Goal: Task Accomplishment & Management: Use online tool/utility

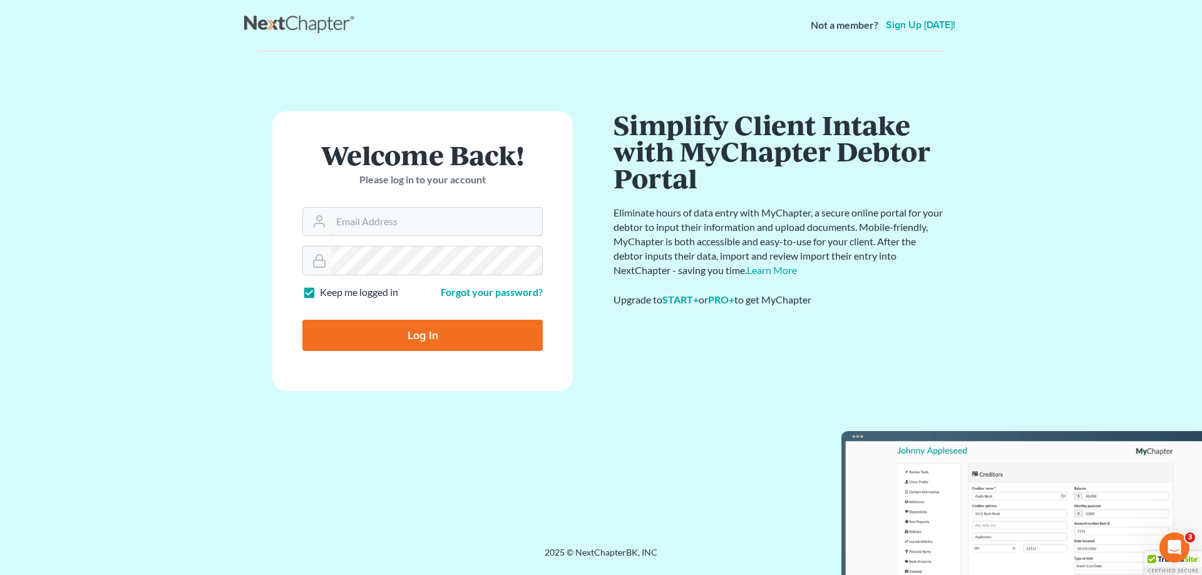
type input "[EMAIL_ADDRESS][DOMAIN_NAME]"
click at [417, 379] on form "Welcome Back! Please log in to your account Email Address [EMAIL_ADDRESS][DOMAI…" at bounding box center [422, 251] width 300 height 280
click at [433, 334] on input "Log In" at bounding box center [422, 334] width 240 height 31
type input "Thinking..."
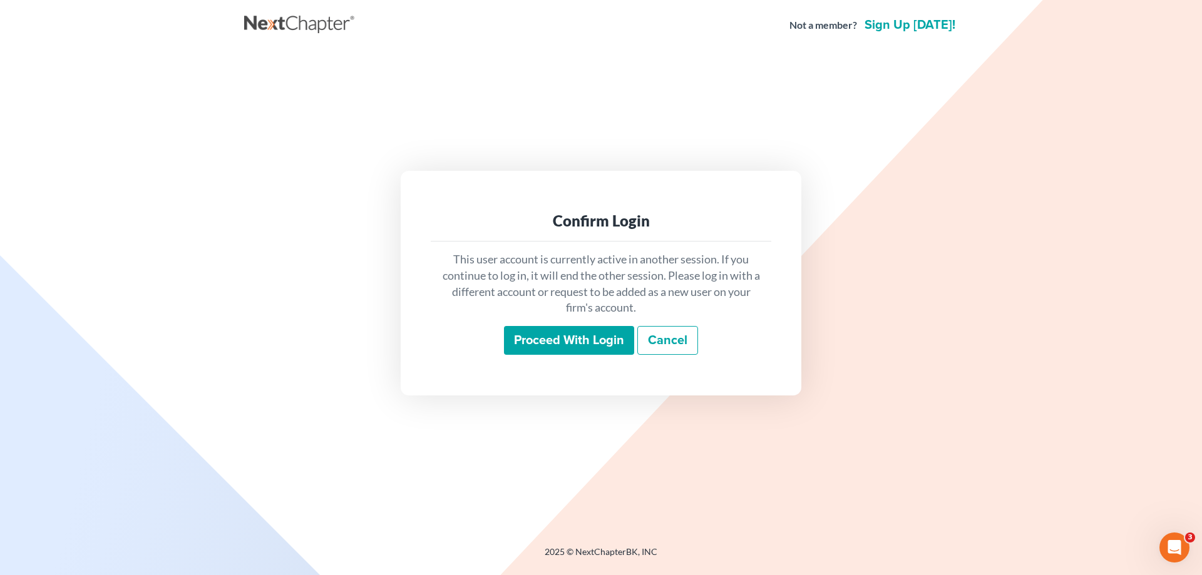
click at [568, 339] on input "Proceed with login" at bounding box center [569, 340] width 130 height 29
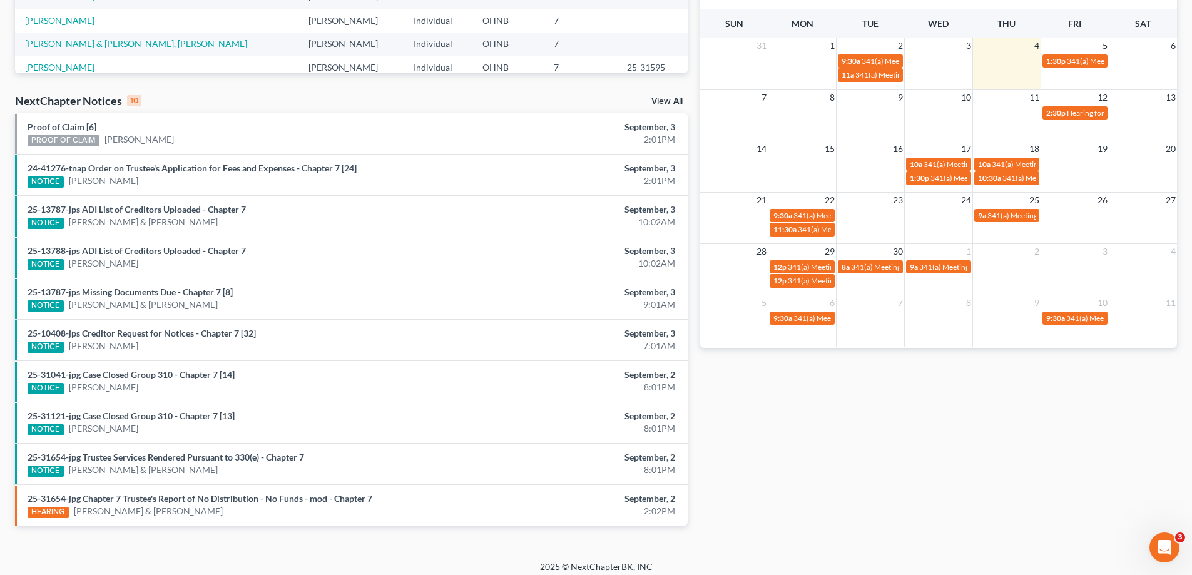
scroll to position [326, 0]
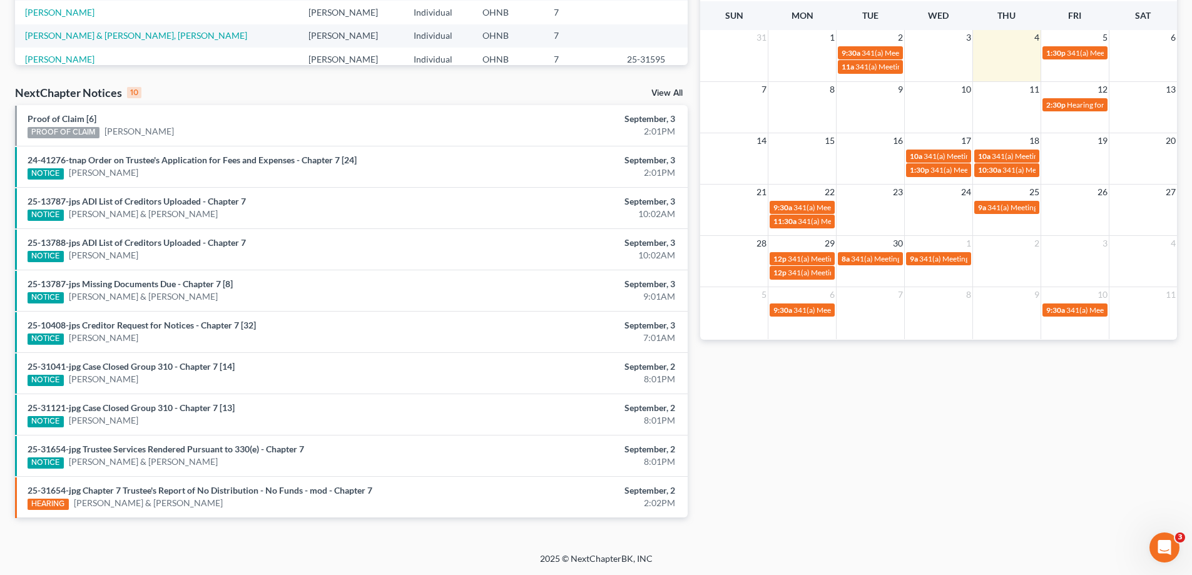
click at [664, 94] on link "View All" at bounding box center [667, 93] width 31 height 9
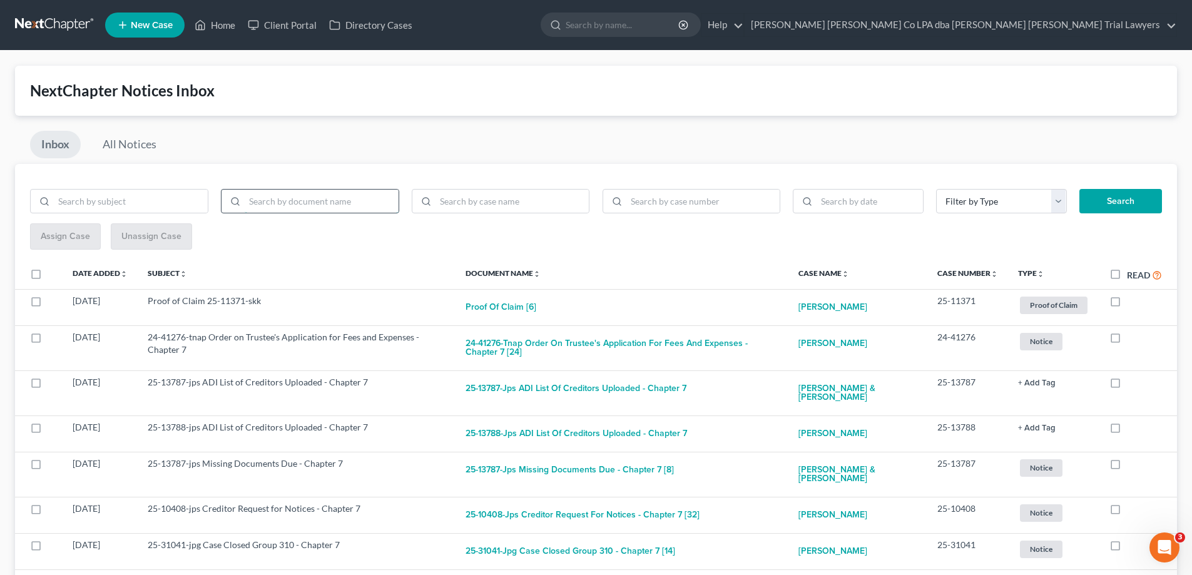
click at [314, 206] on input "search" at bounding box center [322, 202] width 154 height 24
type input "discharge"
click at [1114, 202] on button "Search" at bounding box center [1121, 201] width 83 height 25
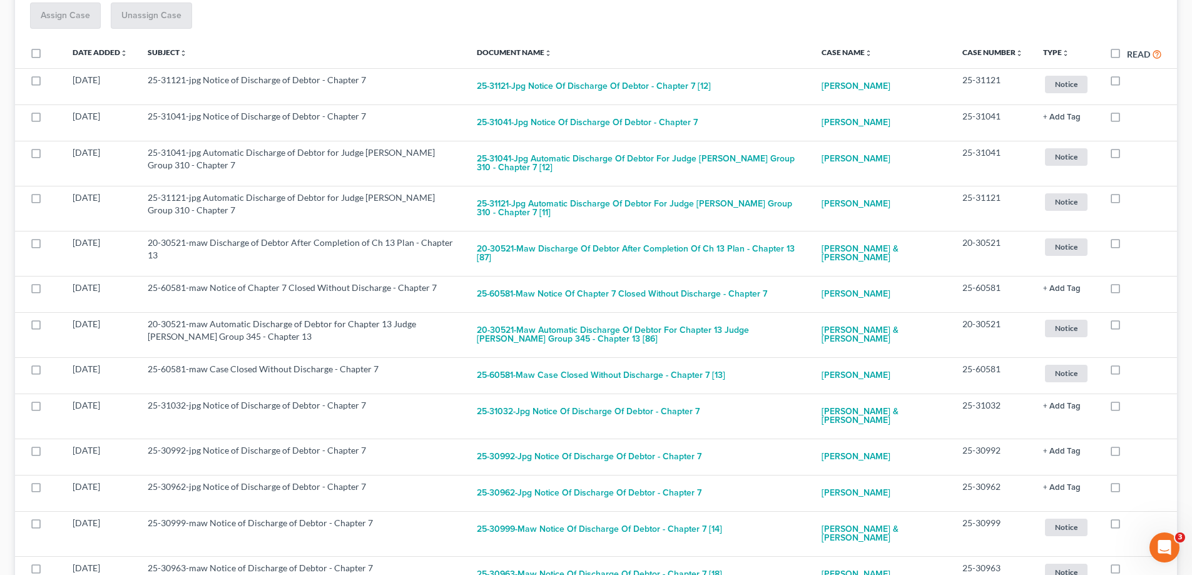
scroll to position [223, 0]
